Goal: Information Seeking & Learning: Learn about a topic

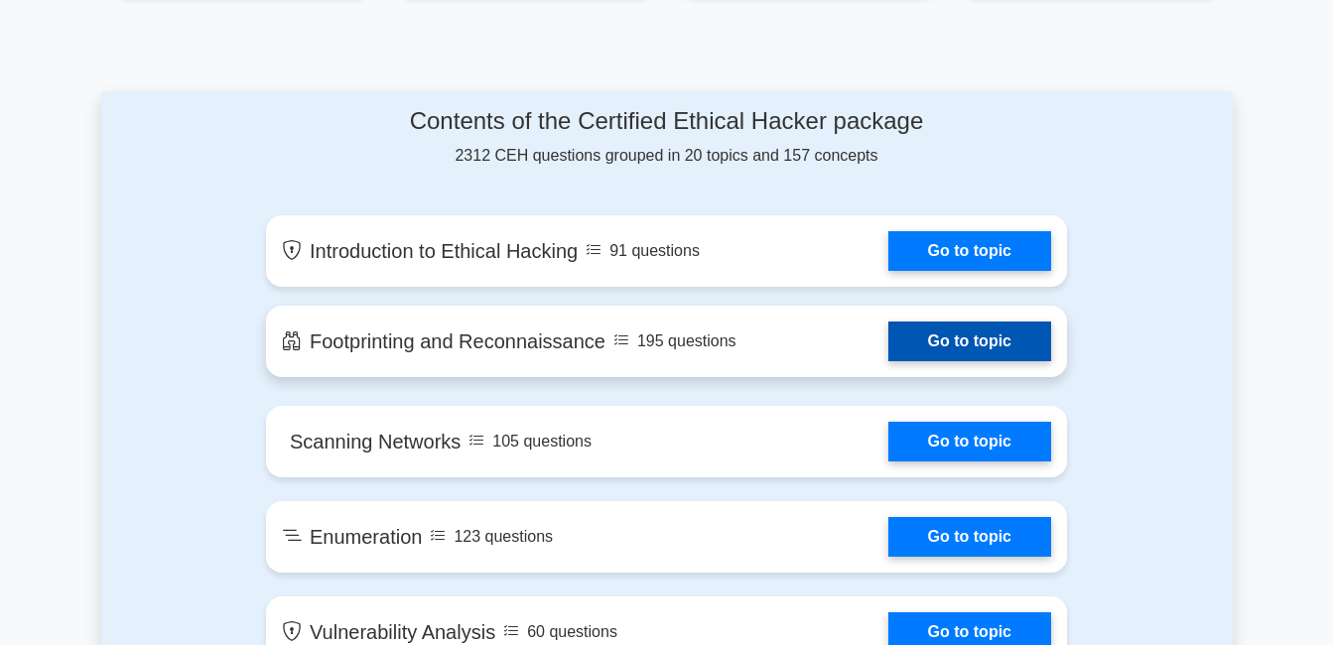
scroll to position [994, 0]
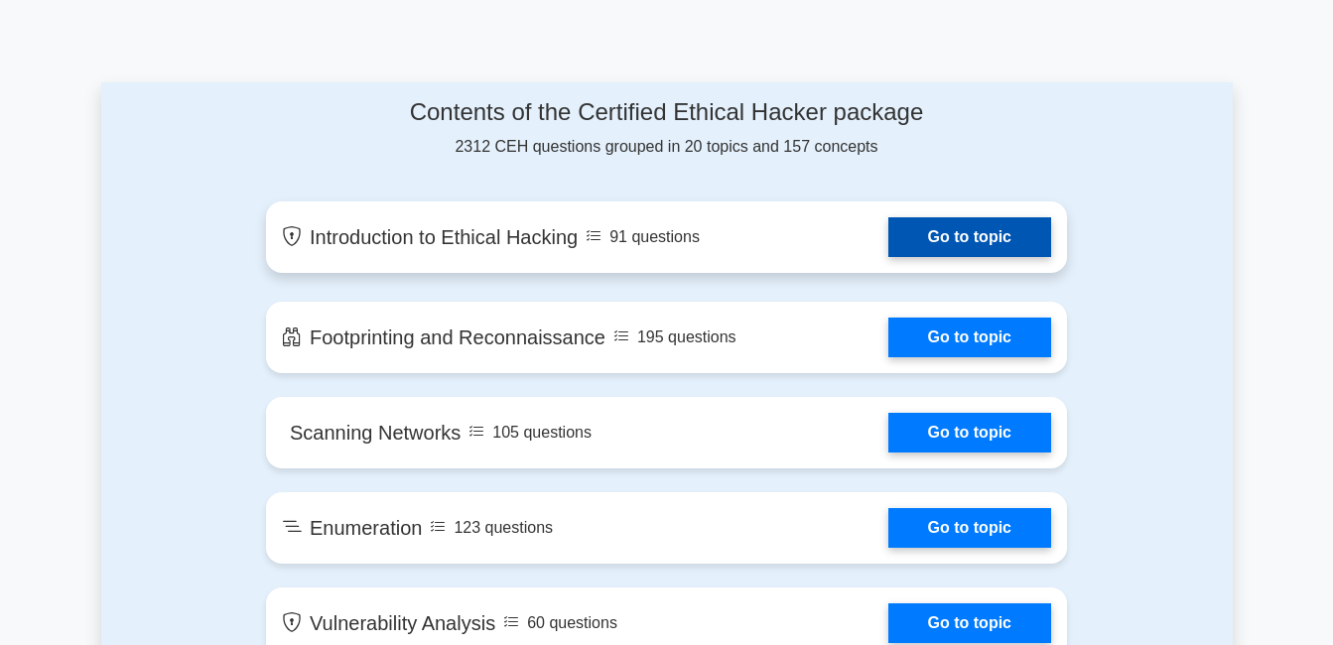
click at [944, 235] on link "Go to topic" at bounding box center [969, 237] width 163 height 40
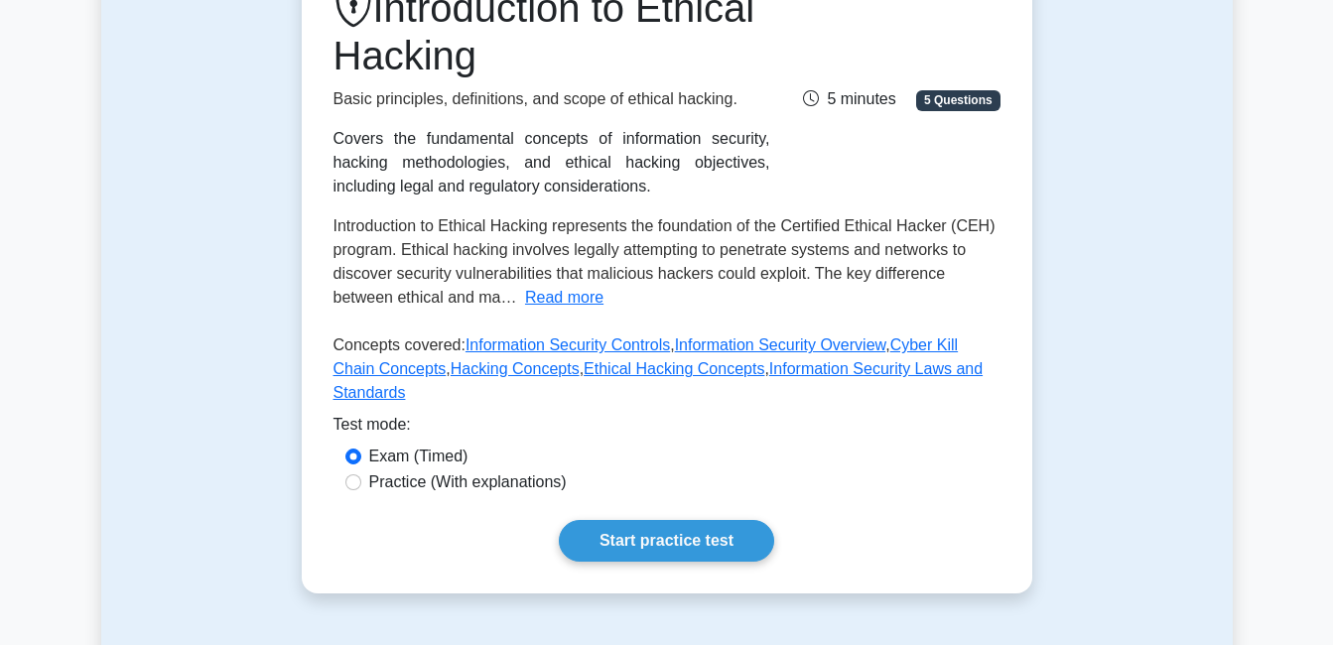
scroll to position [309, 0]
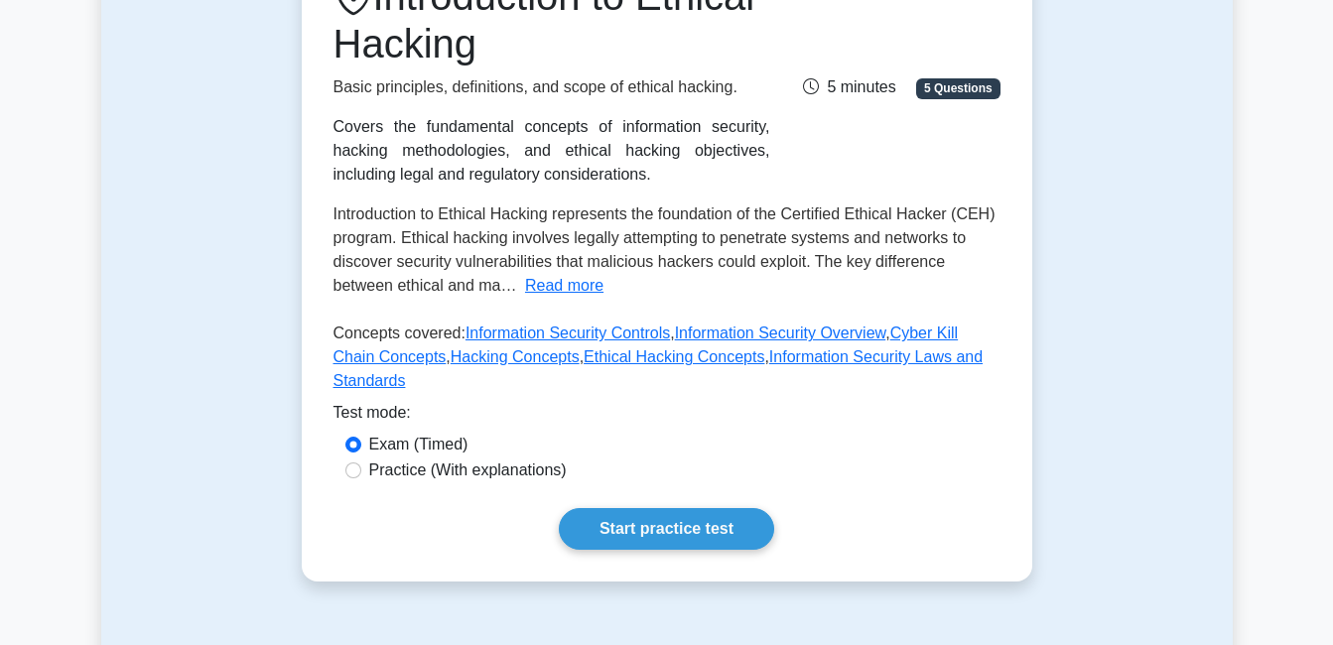
click at [542, 459] on label "Practice (With explanations)" at bounding box center [468, 471] width 198 height 24
click at [361, 463] on input "Practice (With explanations)" at bounding box center [353, 471] width 16 height 16
radio input "true"
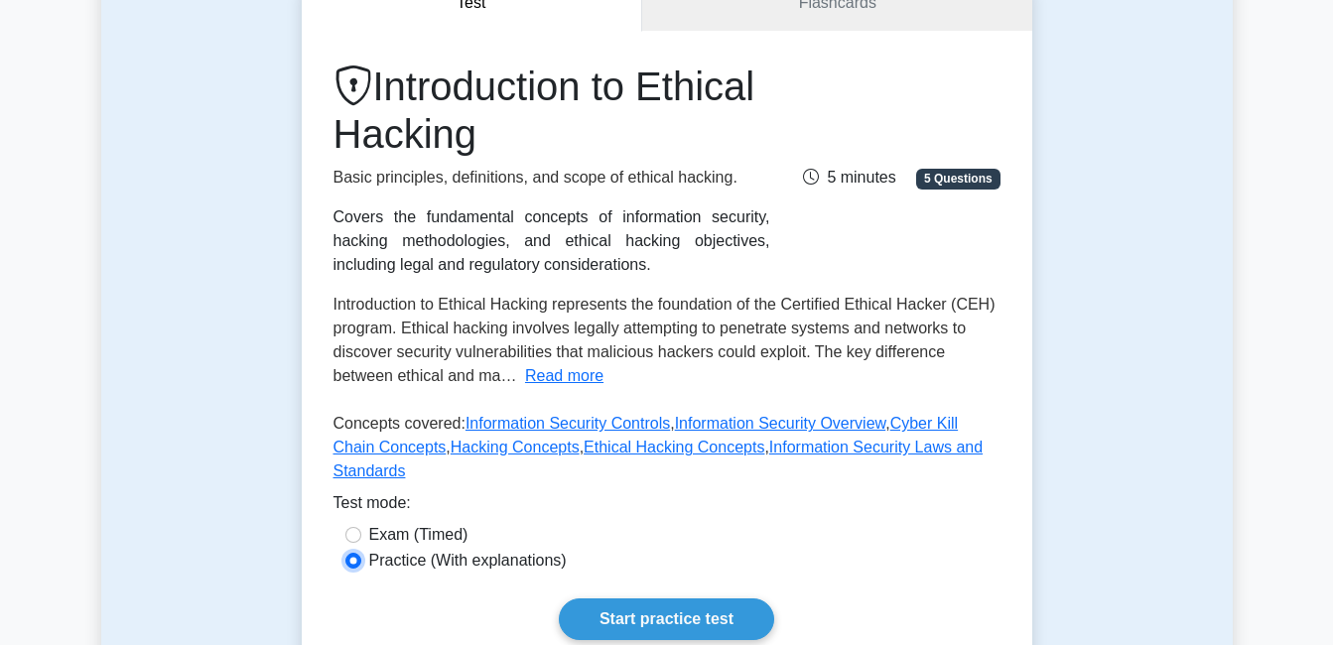
scroll to position [298, 0]
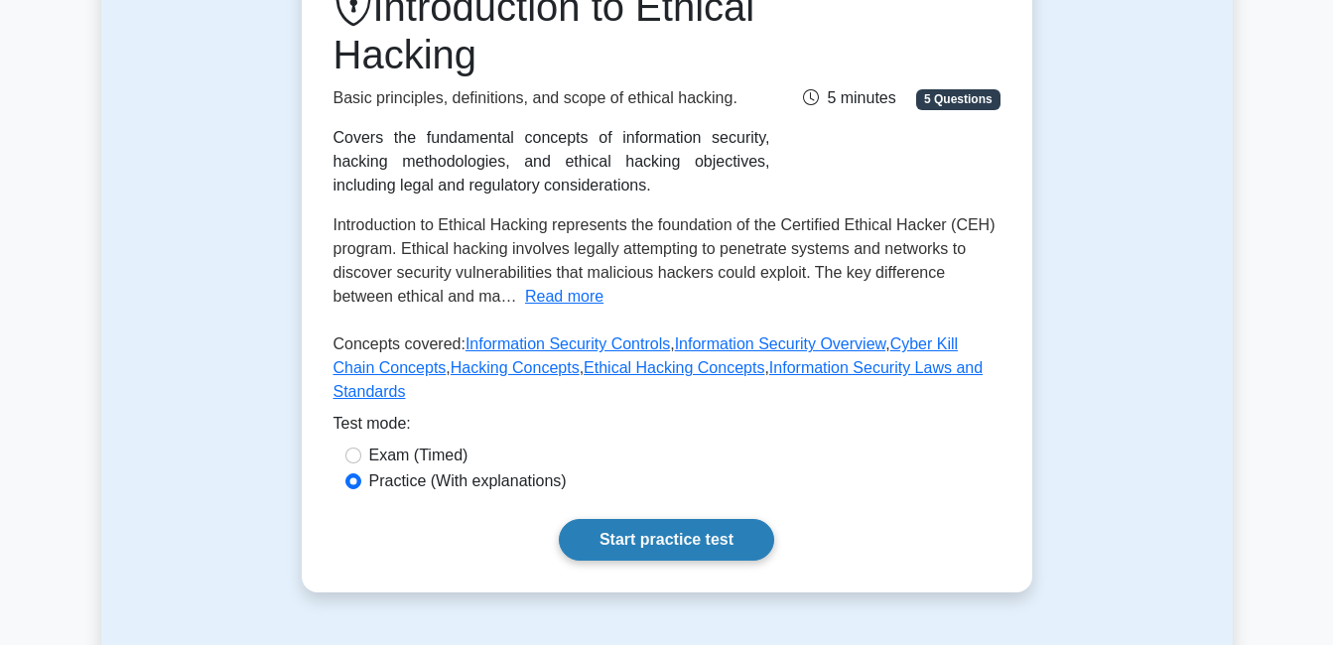
click at [690, 519] on link "Start practice test" at bounding box center [666, 540] width 215 height 42
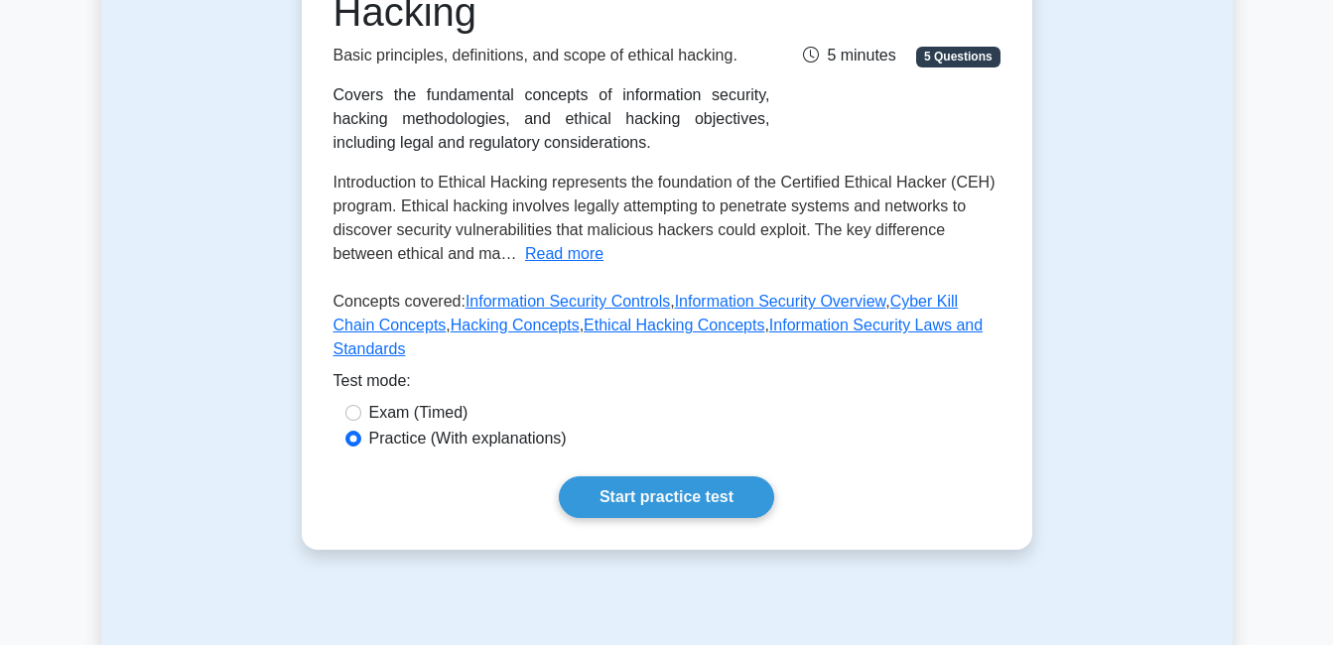
scroll to position [411, 0]
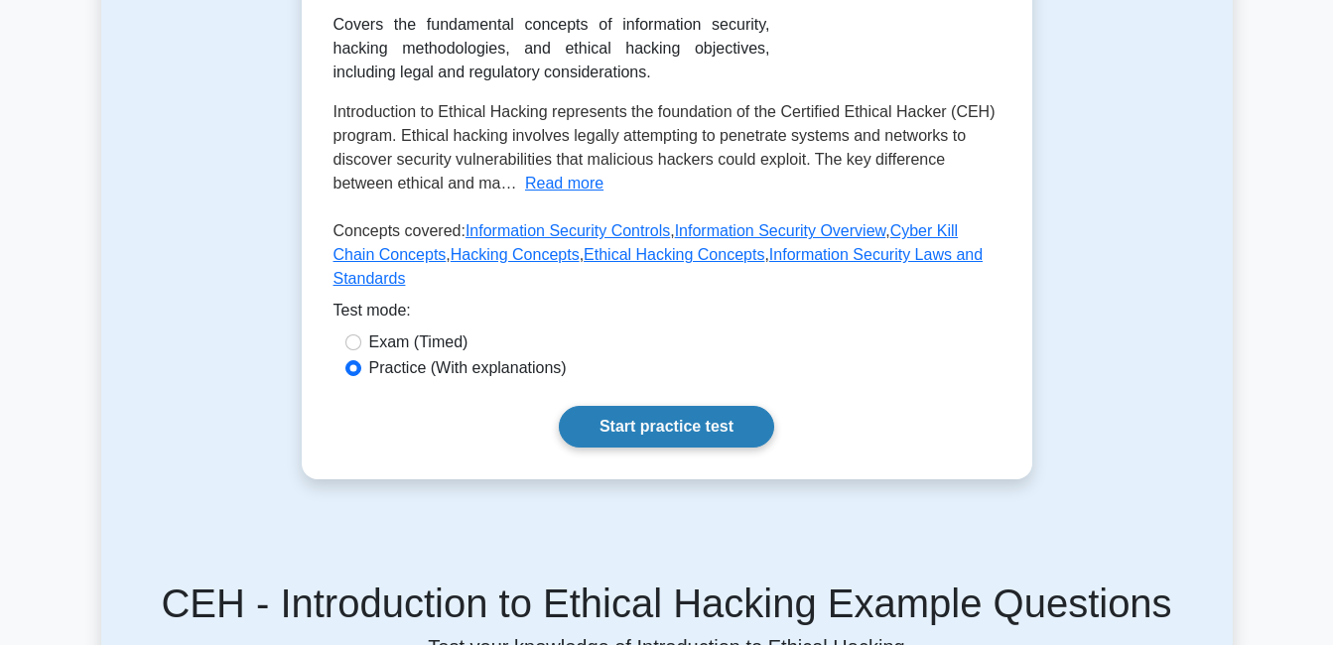
click at [684, 406] on link "Start practice test" at bounding box center [666, 427] width 215 height 42
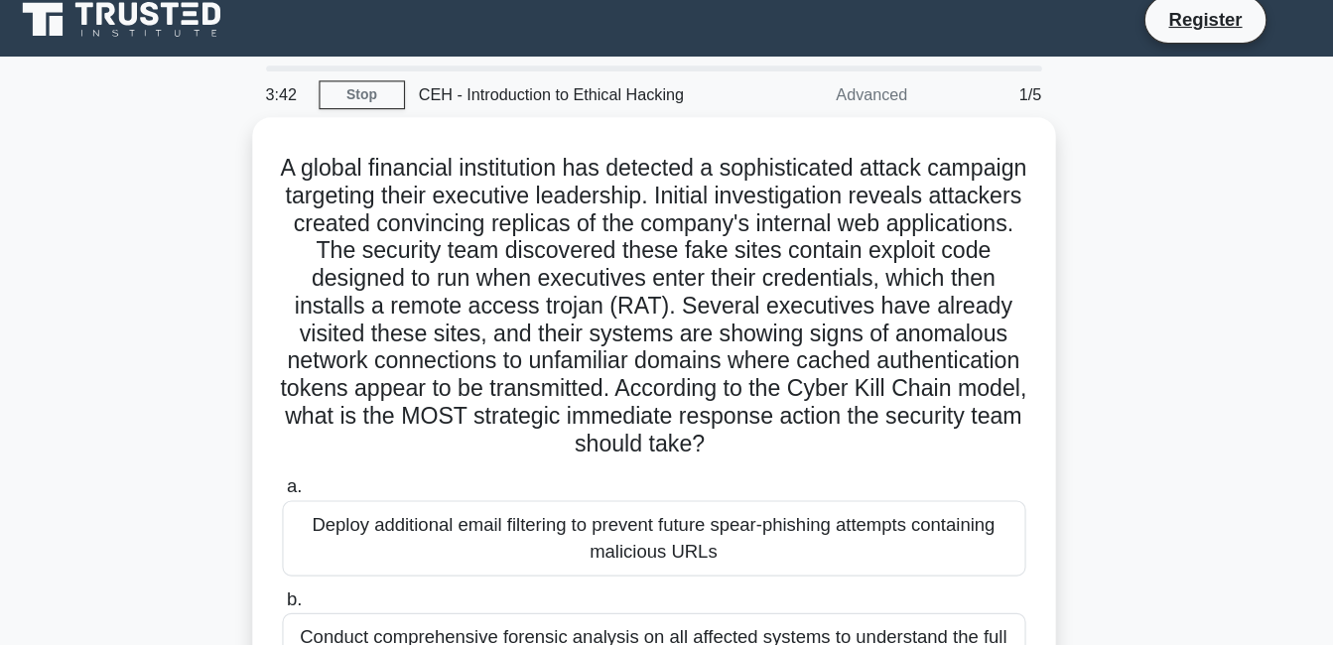
click at [1039, 262] on div "A global financial institution has detected a sophisticated attack campaign tar…" at bounding box center [667, 502] width 1132 height 772
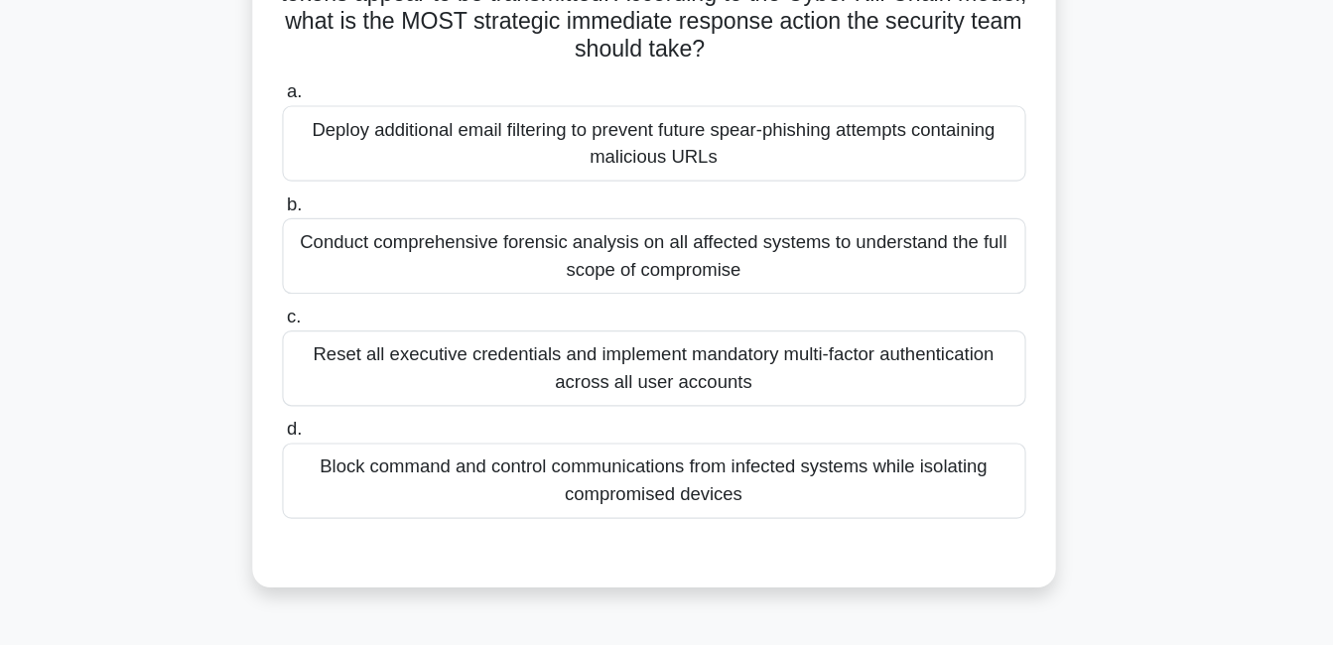
scroll to position [303, 0]
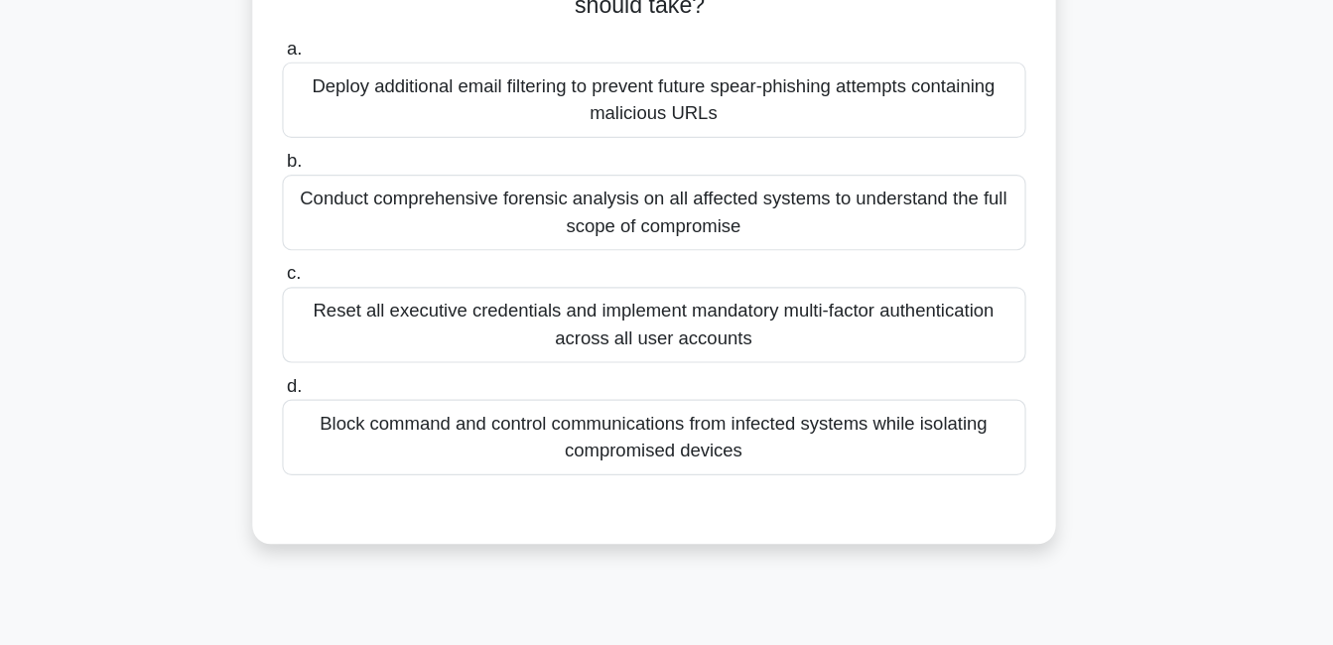
click at [761, 455] on div "Block command and control communications from infected systems while isolating …" at bounding box center [666, 465] width 643 height 66
click at [345, 427] on input "d. Block command and control communications from infected systems while isolati…" at bounding box center [345, 420] width 0 height 13
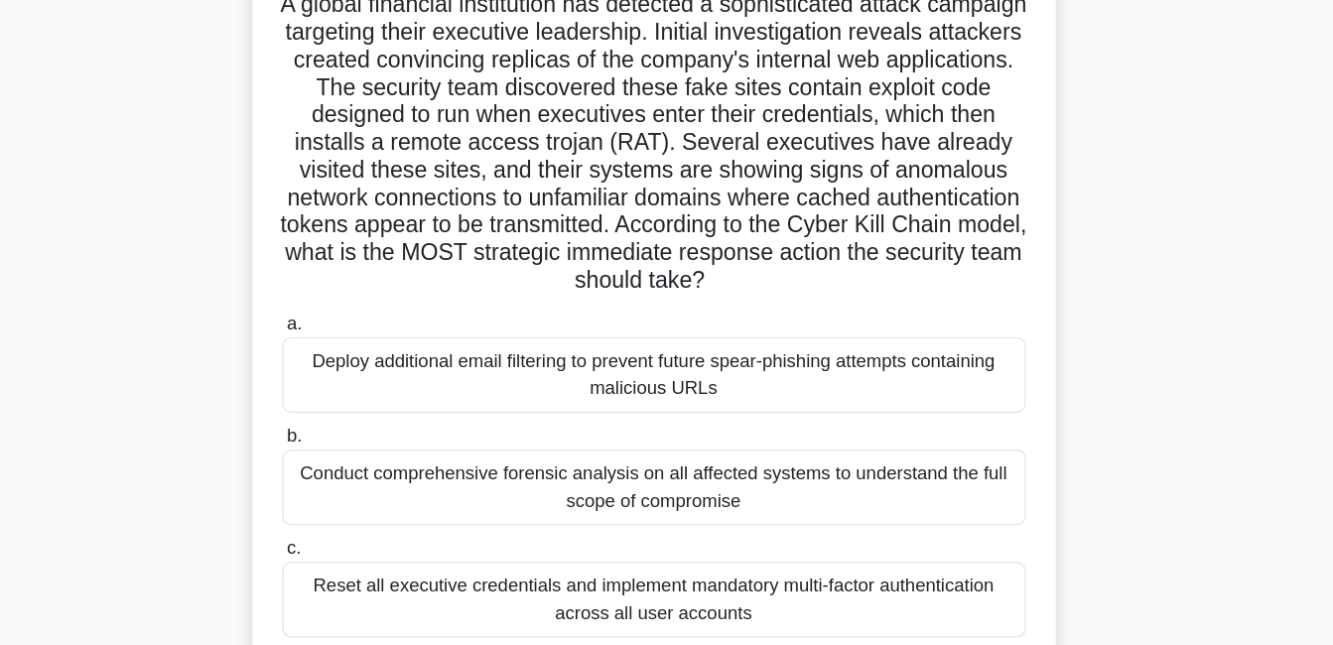
scroll to position [0, 0]
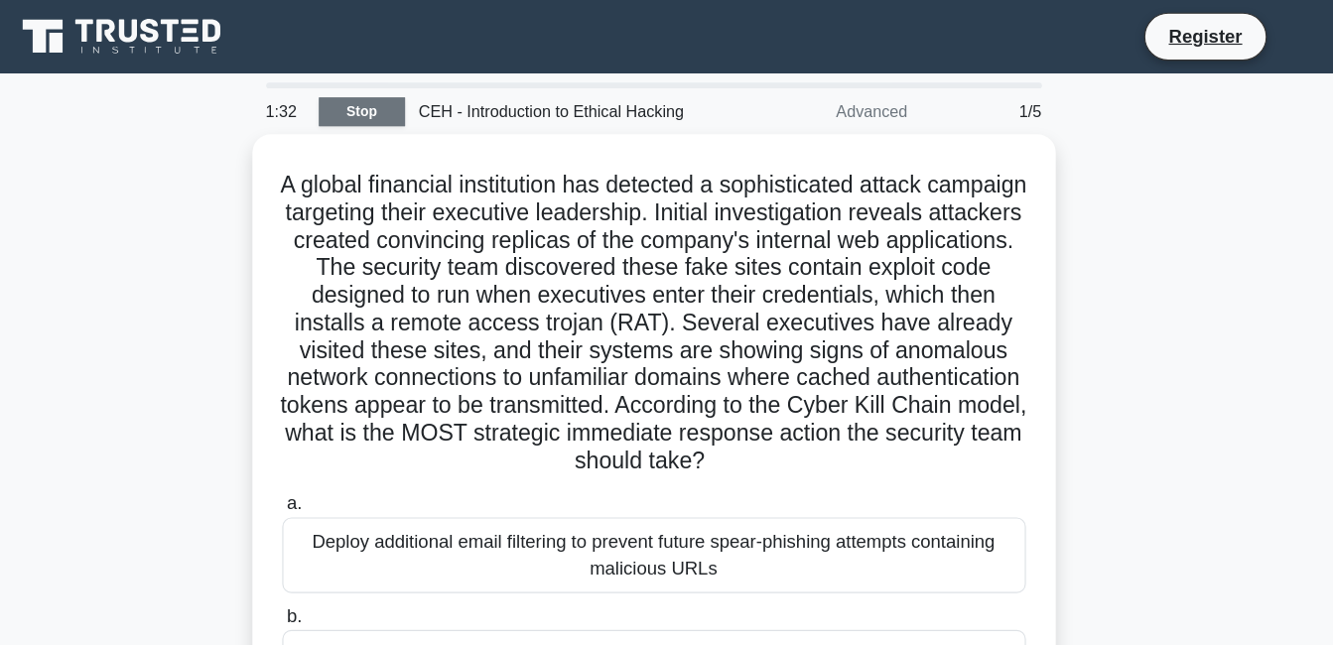
click at [423, 101] on link "Stop" at bounding box center [414, 96] width 74 height 25
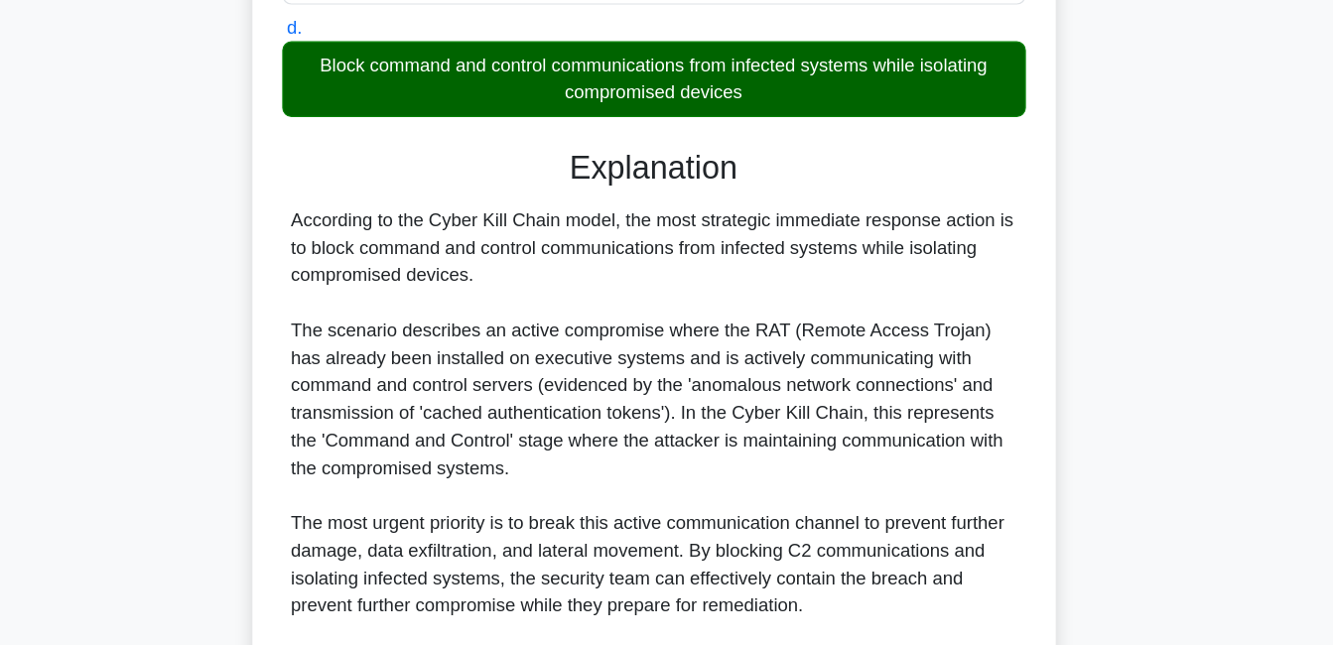
scroll to position [937, 0]
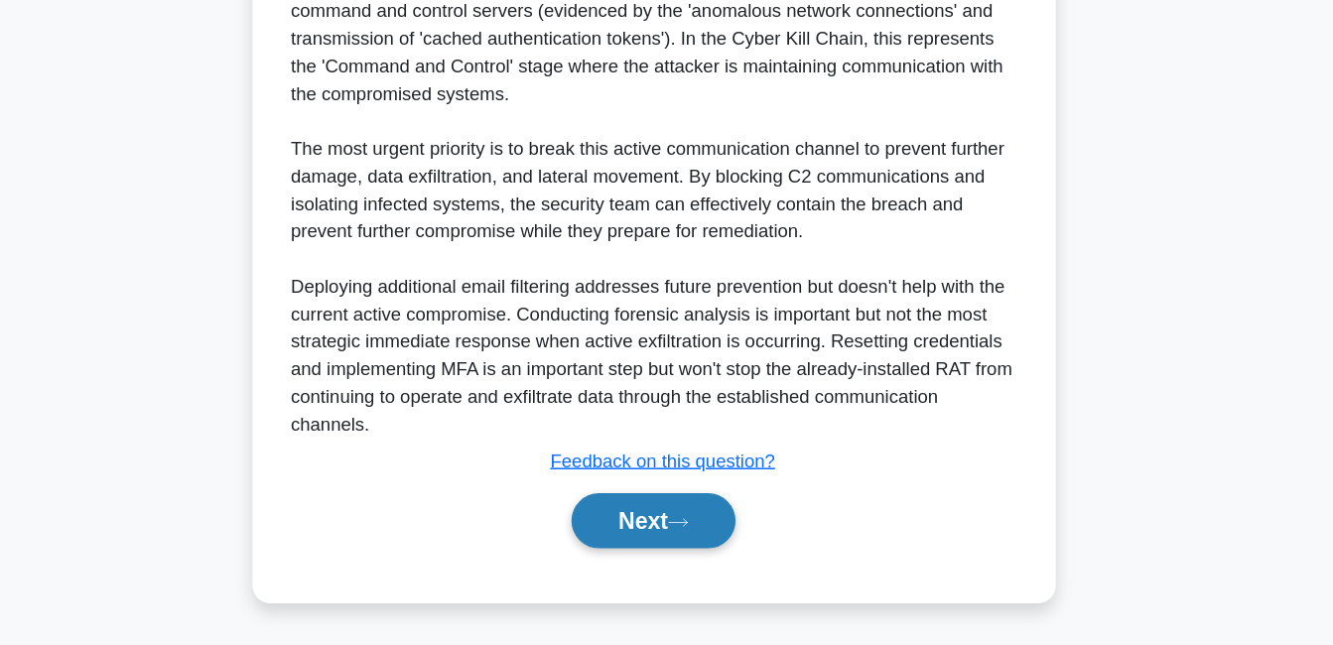
click at [688, 544] on button "Next" at bounding box center [667, 537] width 142 height 48
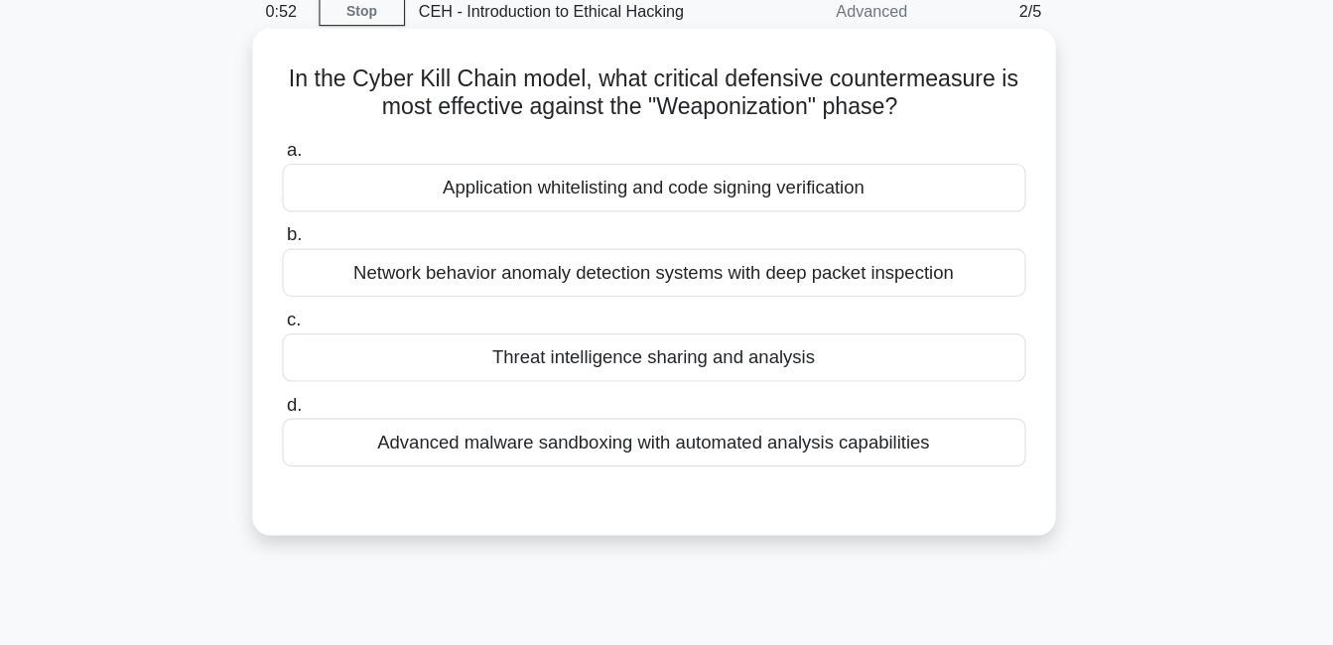
scroll to position [2, 0]
click at [800, 397] on div "Threat intelligence sharing and analysis" at bounding box center [666, 394] width 643 height 42
click at [345, 368] on input "c. Threat intelligence sharing and analysis" at bounding box center [345, 361] width 0 height 13
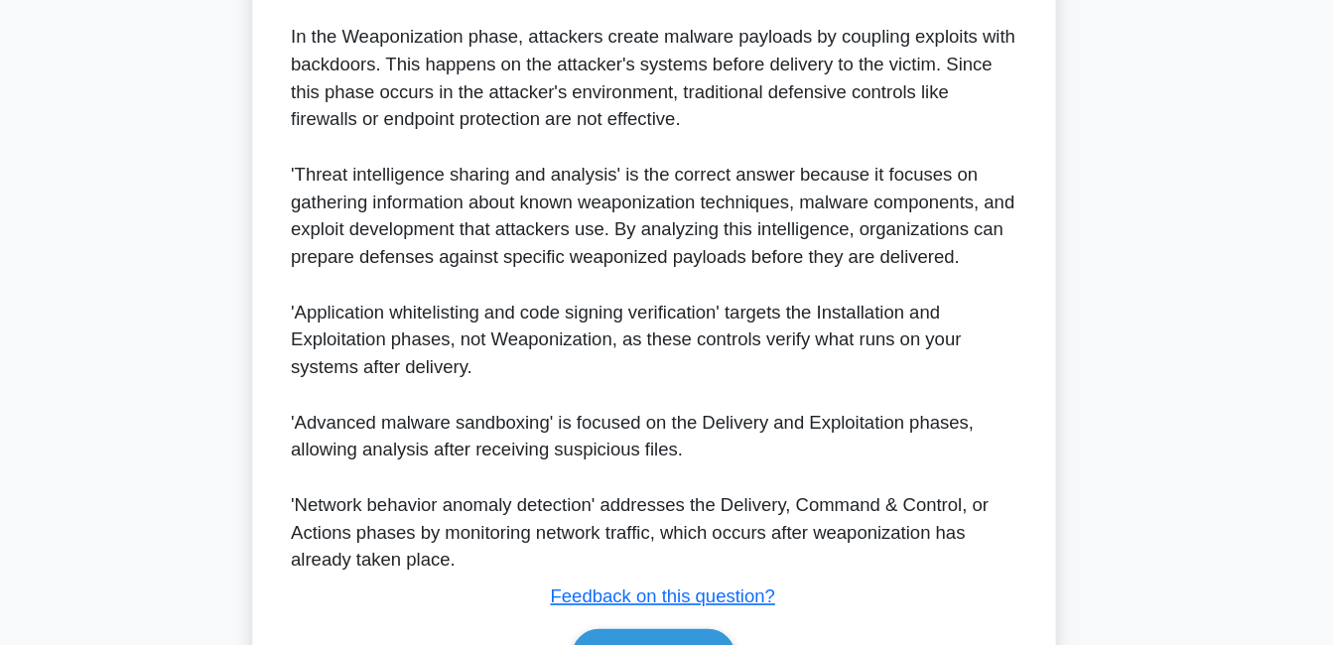
scroll to position [579, 0]
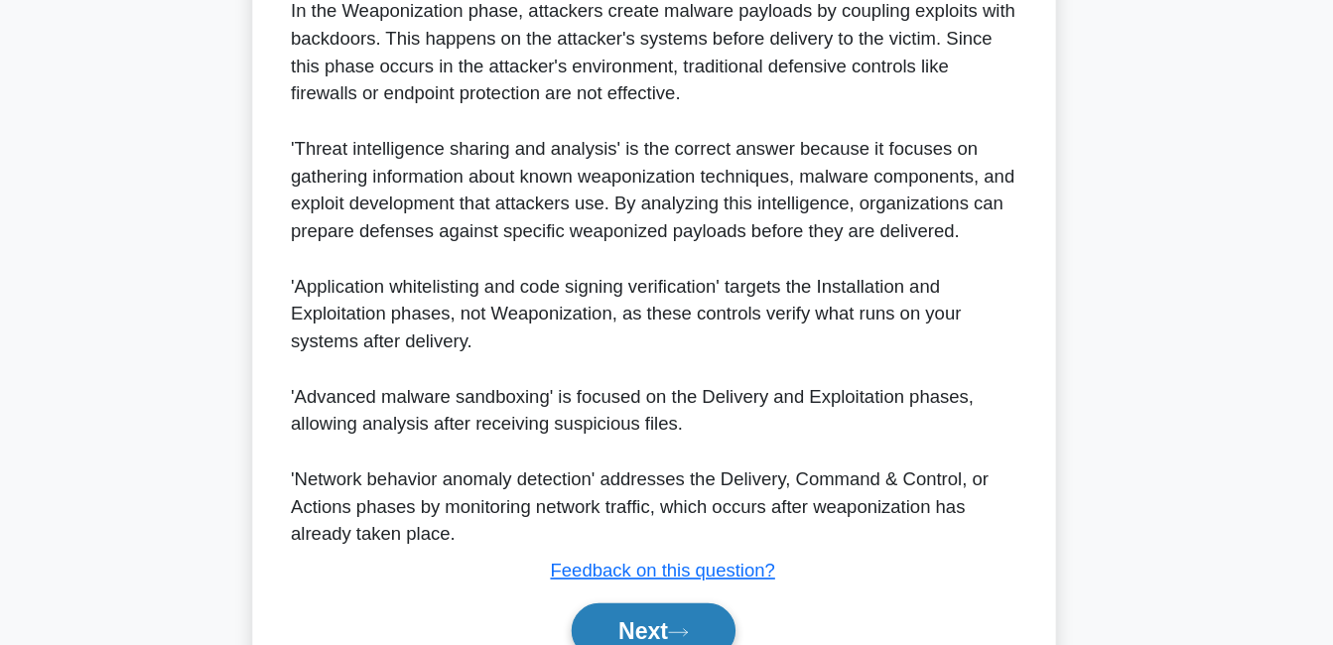
click at [696, 634] on icon at bounding box center [688, 633] width 16 height 6
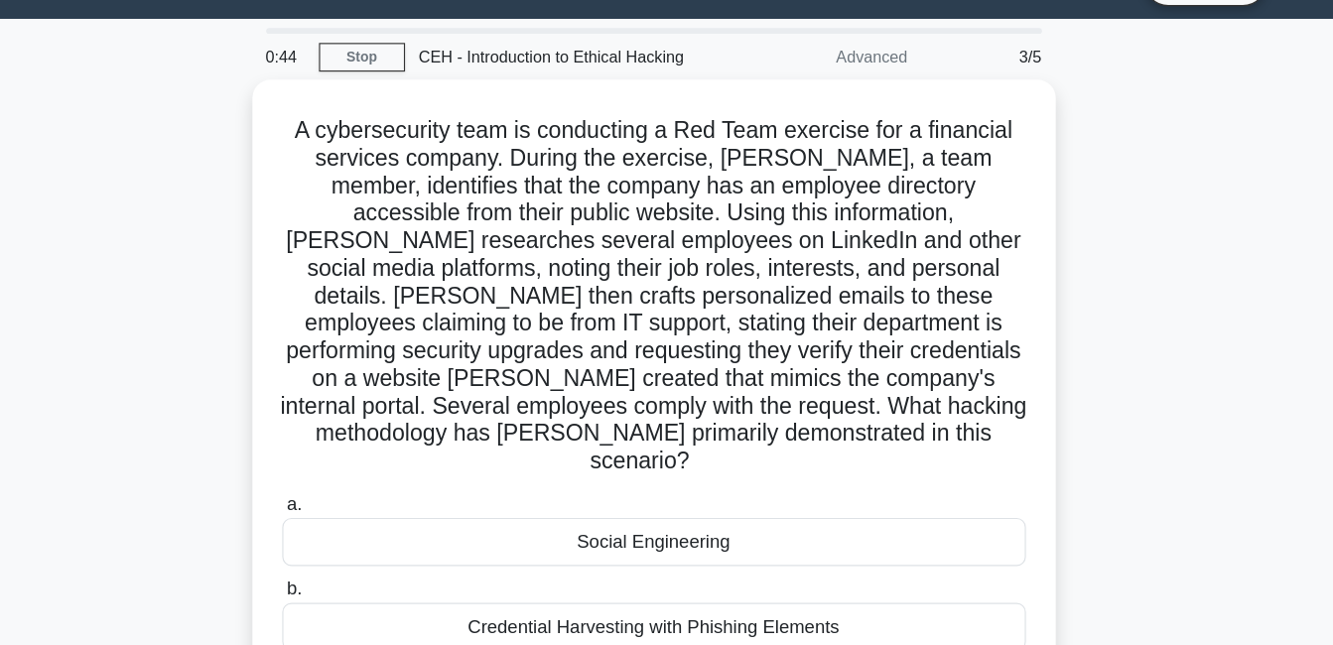
scroll to position [0, 0]
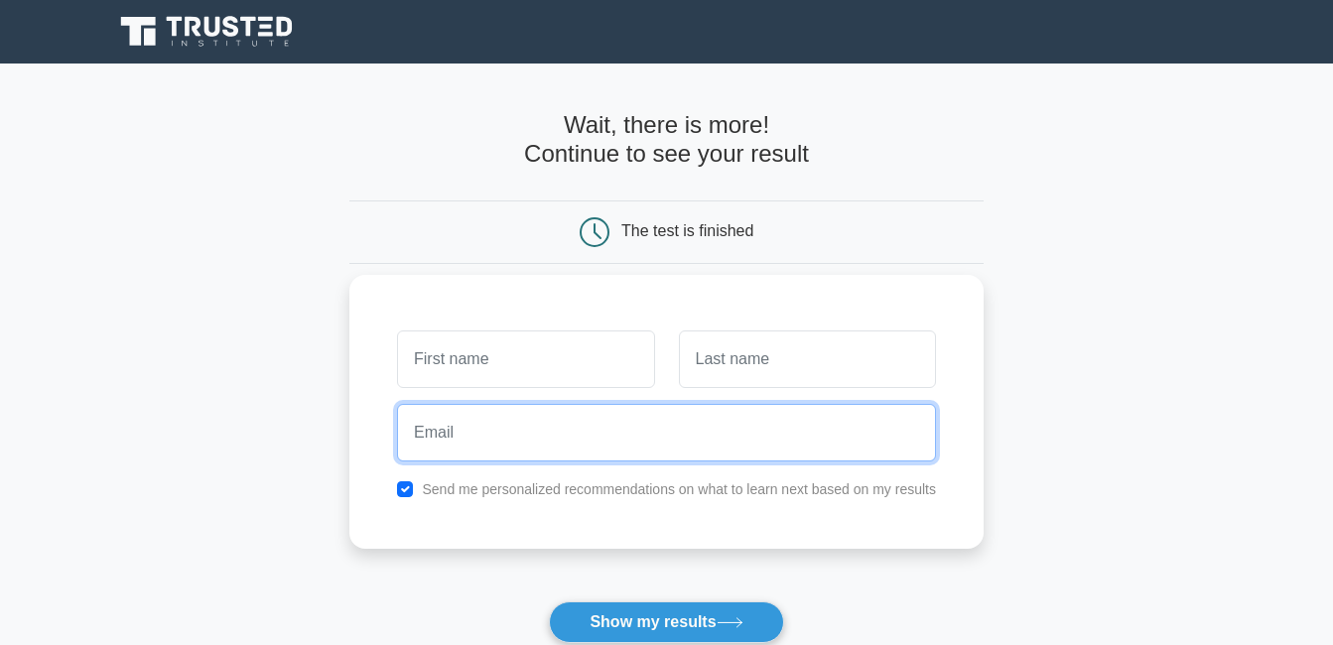
click at [611, 417] on input "email" at bounding box center [666, 433] width 539 height 58
type input "nouisseroumaima@gmail.com"
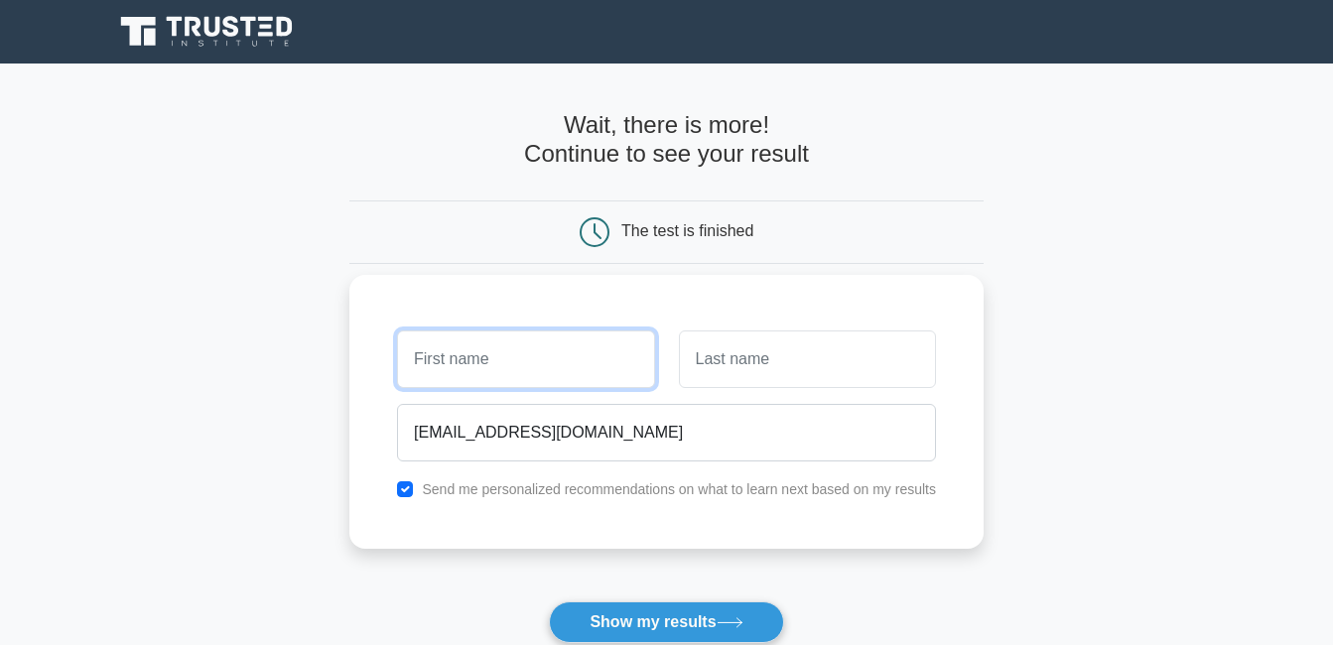
click at [522, 346] on input "text" at bounding box center [525, 360] width 257 height 58
click at [522, 346] on input "ouma" at bounding box center [525, 360] width 257 height 58
type input "oumaima"
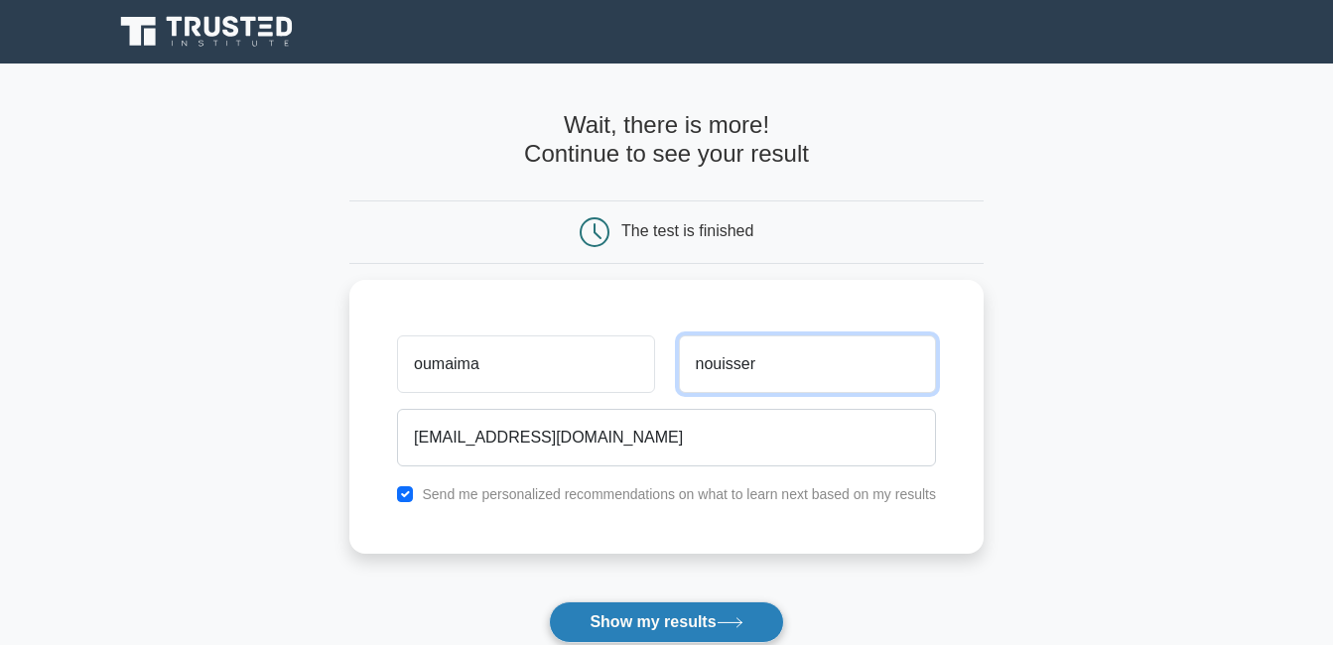
type input "nouisser"
click at [651, 629] on button "Show my results" at bounding box center [666, 623] width 234 height 42
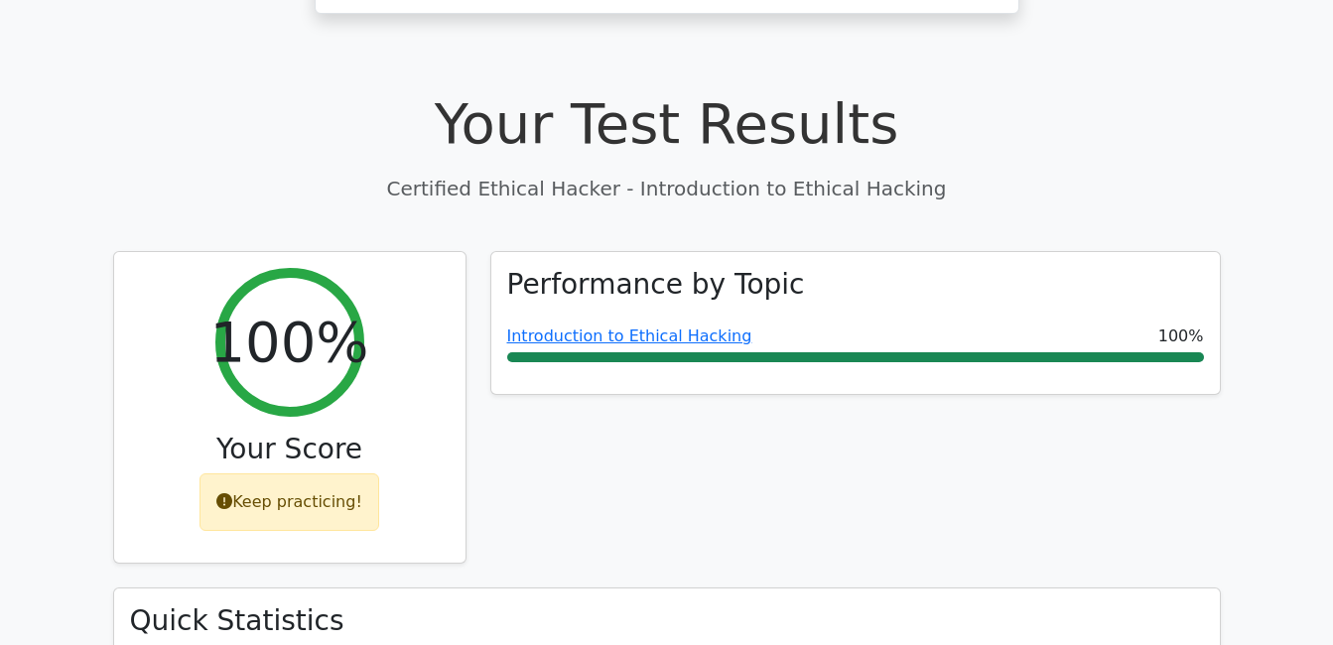
scroll to position [570, 0]
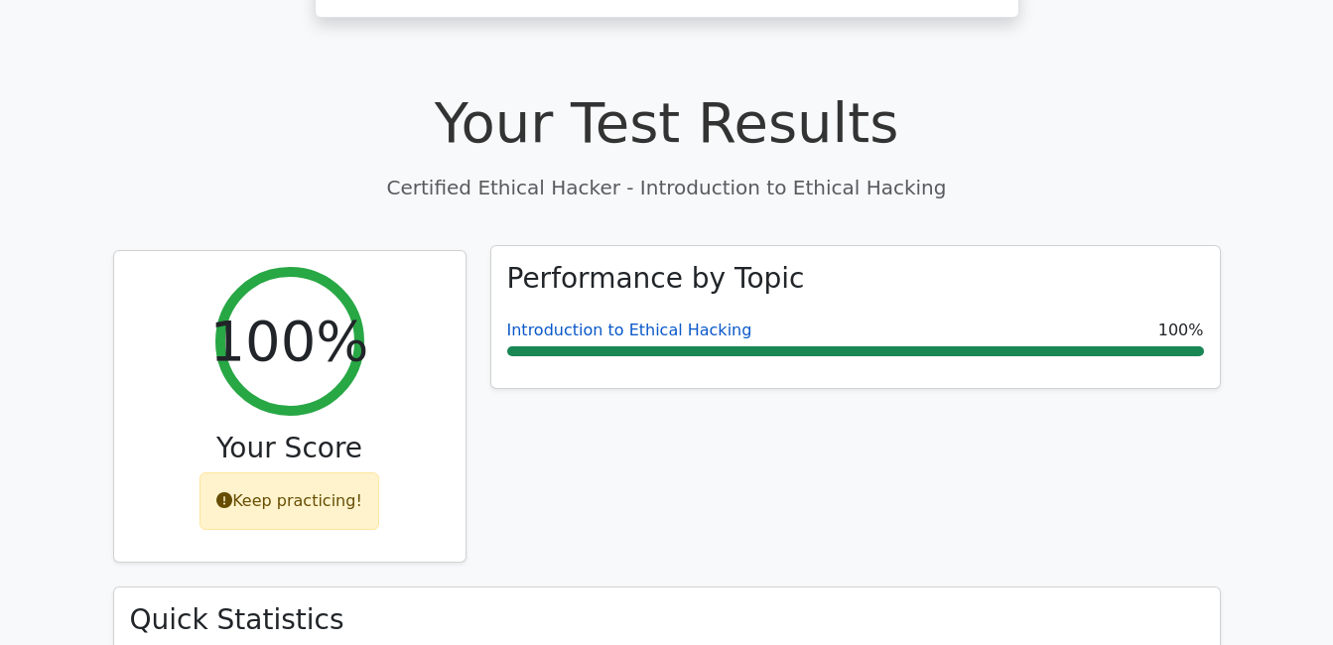
click at [666, 321] on link "Introduction to Ethical Hacking" at bounding box center [629, 330] width 245 height 19
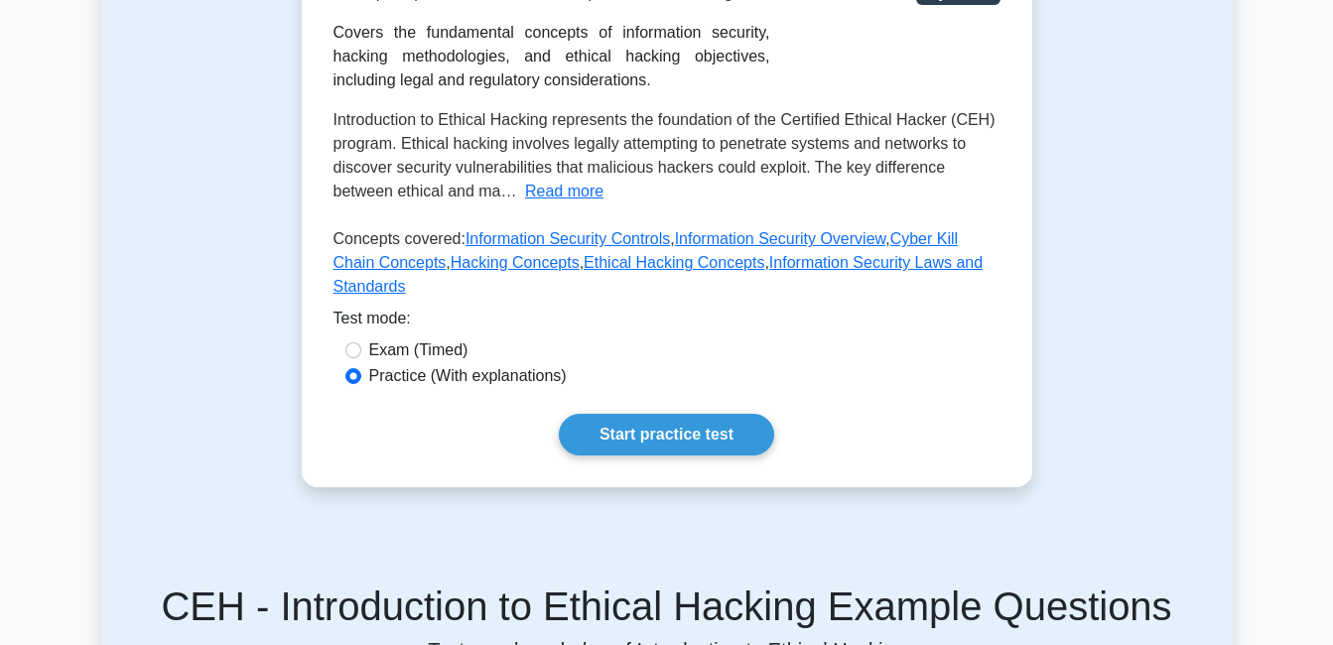
scroll to position [414, 0]
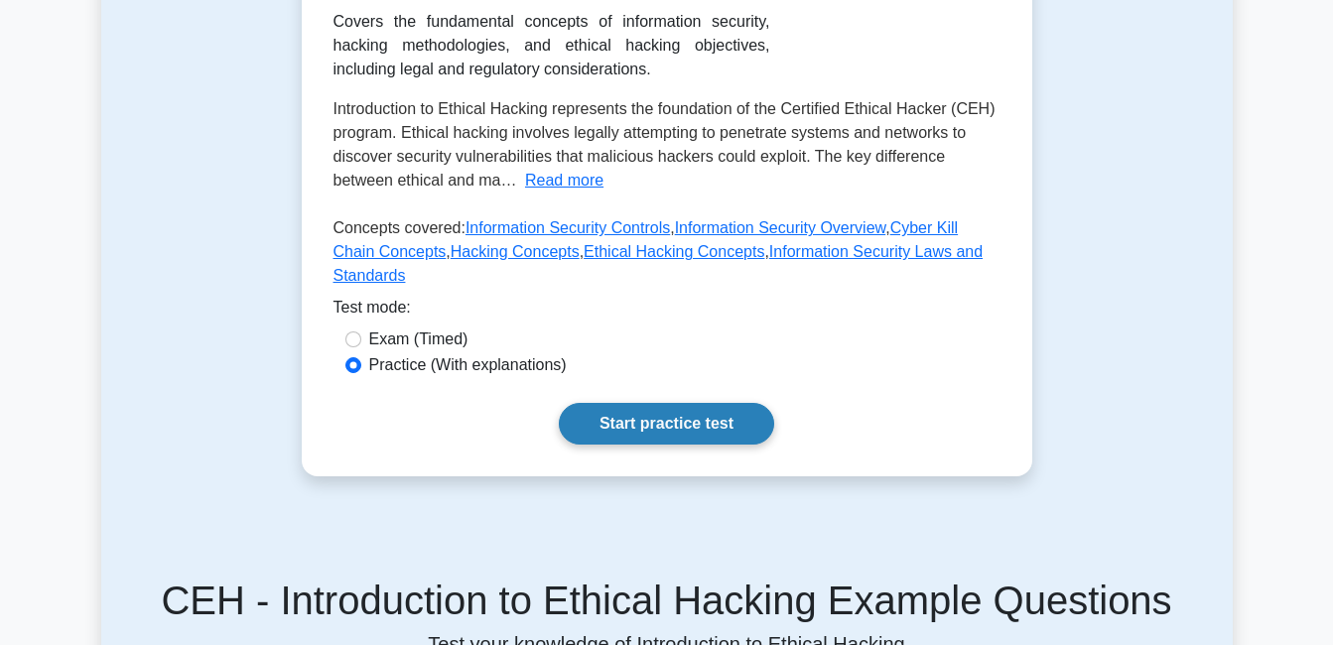
click at [618, 403] on link "Start practice test" at bounding box center [666, 424] width 215 height 42
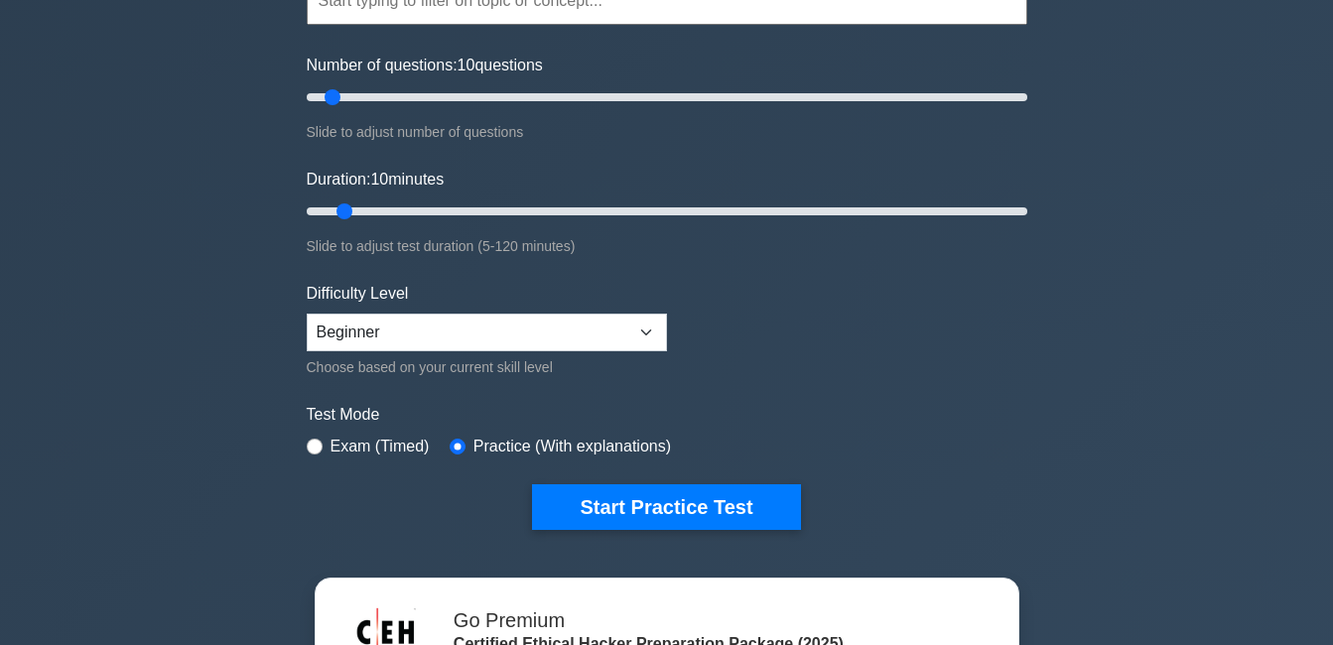
scroll to position [225, 0]
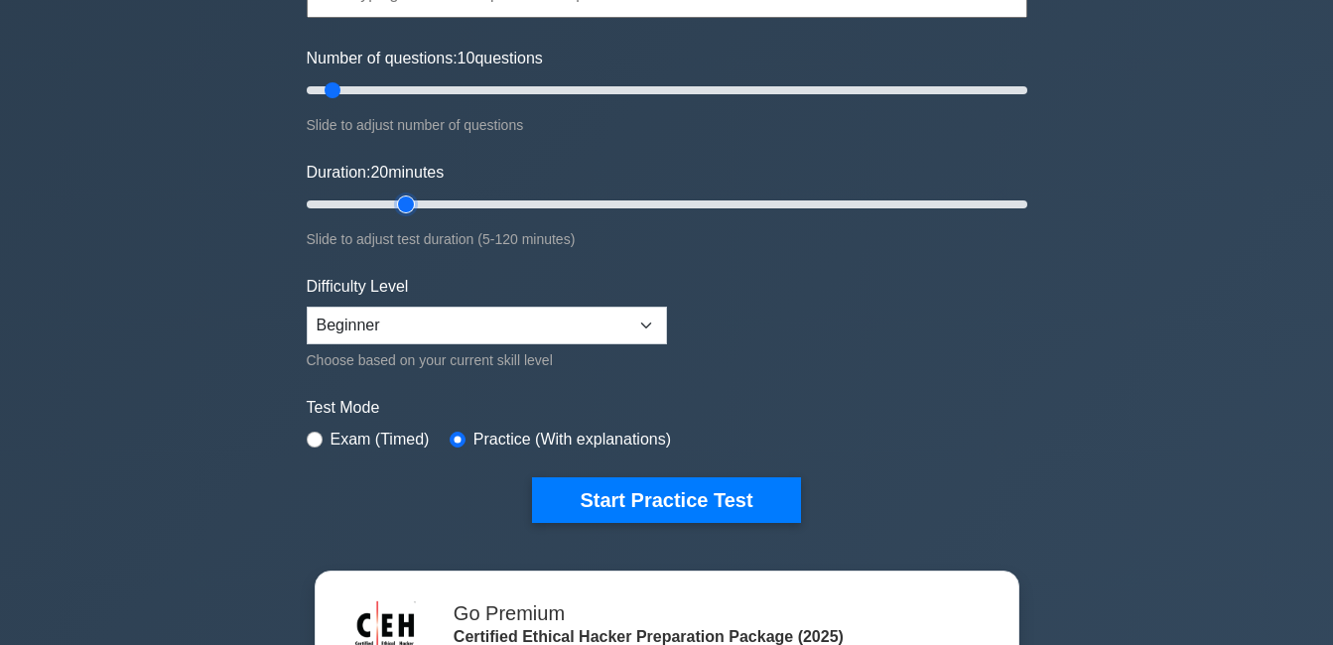
type input "20"
click at [412, 206] on input "Duration: 20 minutes" at bounding box center [667, 205] width 721 height 24
click at [434, 329] on select "Beginner Intermediate Expert" at bounding box center [487, 326] width 360 height 38
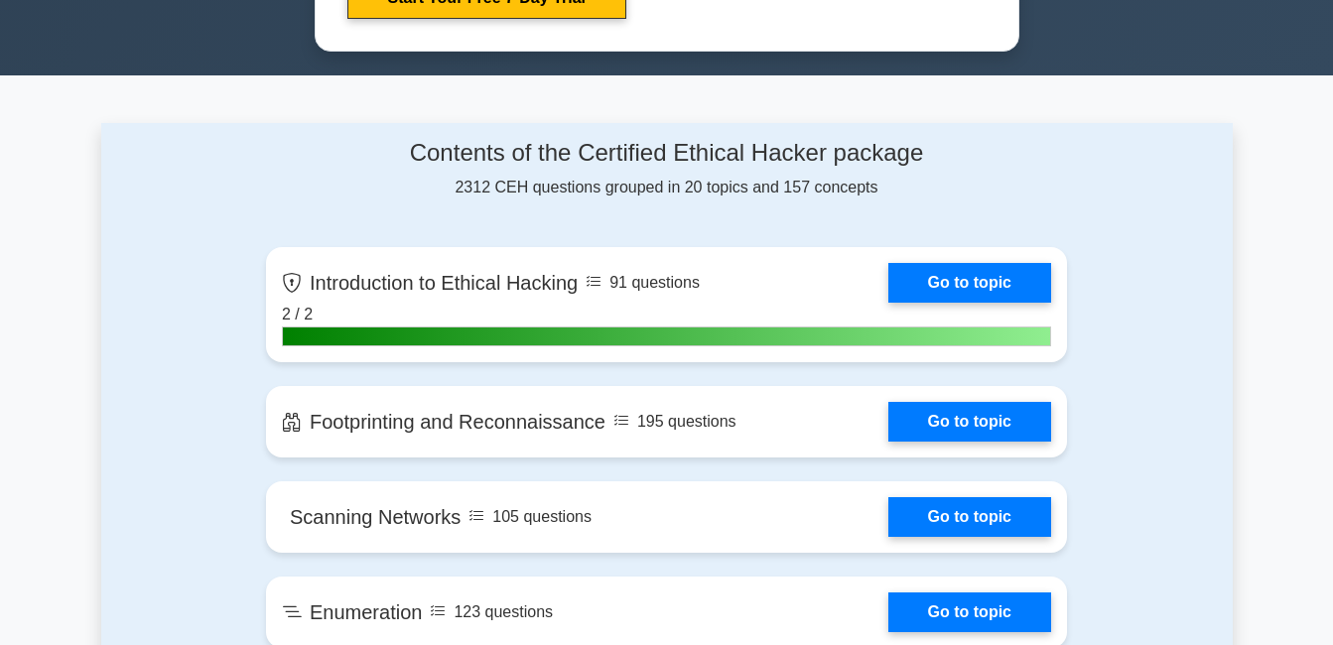
scroll to position [1183, 0]
